Goal: Find specific page/section: Find specific page/section

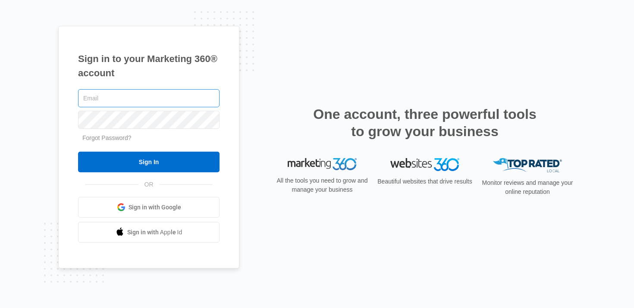
click at [166, 95] on input "text" at bounding box center [148, 98] width 141 height 18
type input "[PERSON_NAME][EMAIL_ADDRESS][PERSON_NAME][DOMAIN_NAME]"
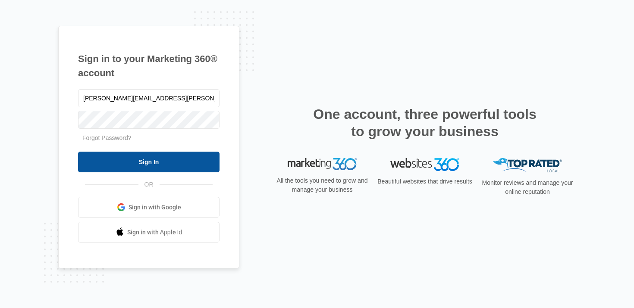
click at [140, 159] on input "Sign In" at bounding box center [148, 162] width 141 height 21
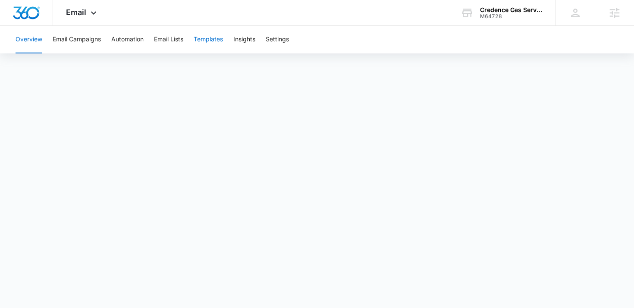
click at [206, 44] on button "Templates" at bounding box center [208, 40] width 29 height 28
click at [122, 39] on button "Automation" at bounding box center [127, 40] width 32 height 28
